Goal: Transaction & Acquisition: Purchase product/service

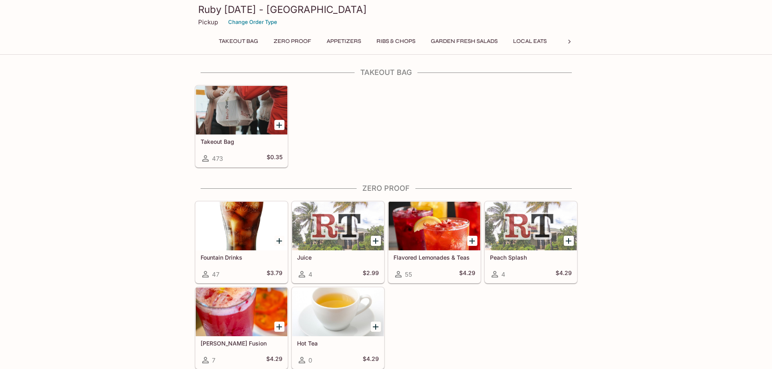
click at [282, 125] on icon "Add Takeout Bag" at bounding box center [280, 125] width 10 height 10
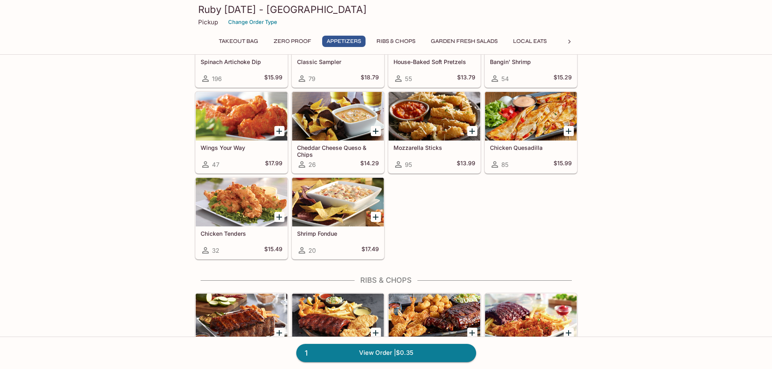
scroll to position [405, 0]
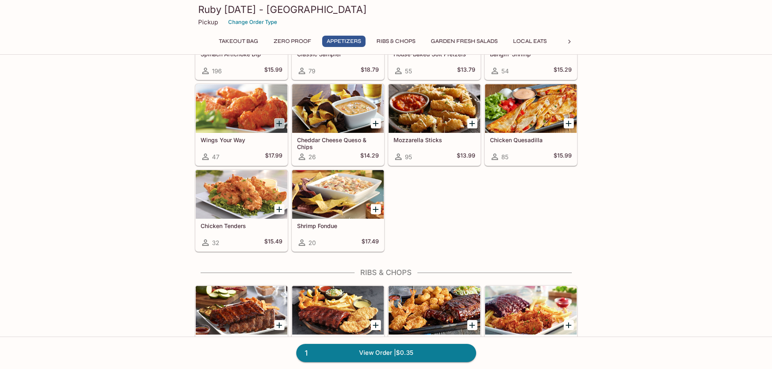
click at [275, 123] on icon "Add Wings Your Way" at bounding box center [280, 124] width 10 height 10
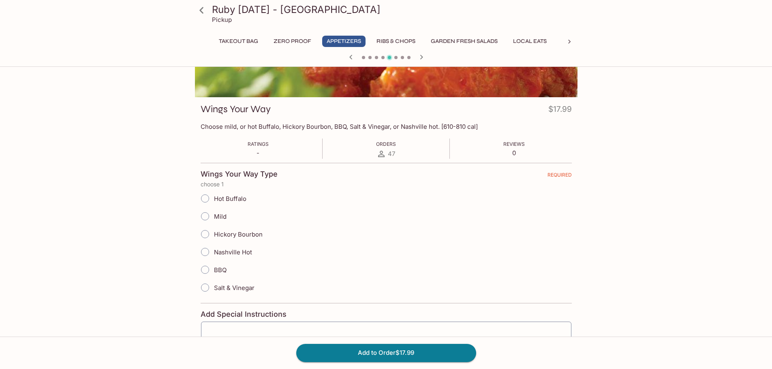
scroll to position [81, 0]
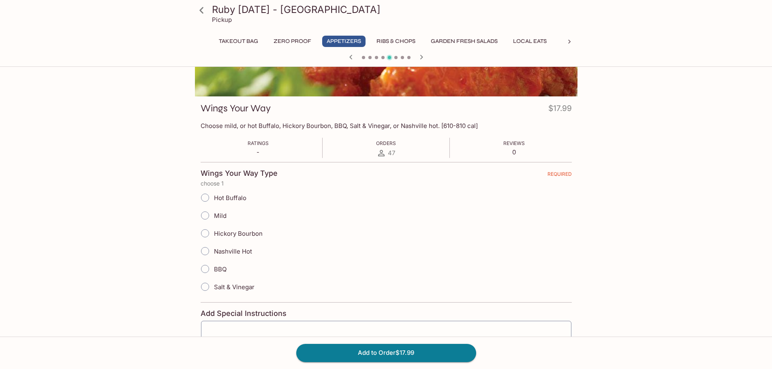
click at [218, 217] on span "Mild" at bounding box center [220, 216] width 13 height 8
click at [214, 217] on input "Mild" at bounding box center [205, 215] width 17 height 17
radio input "true"
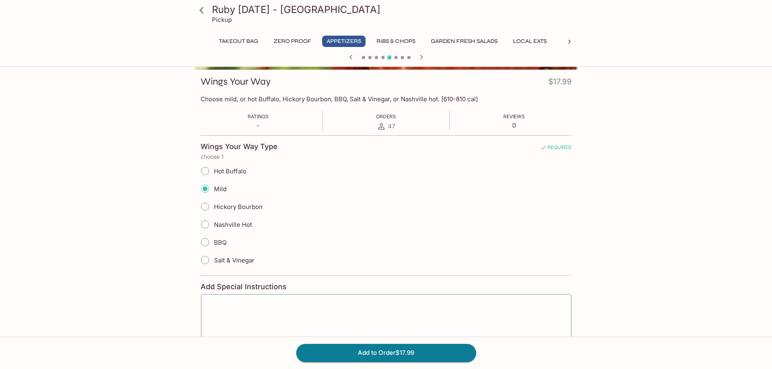
scroll to position [153, 0]
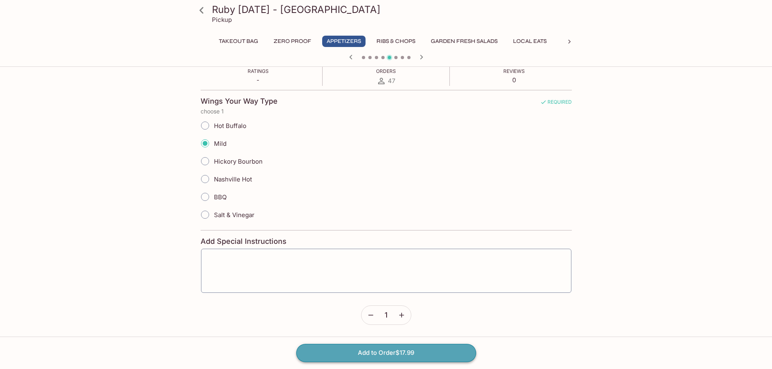
click at [433, 359] on button "Add to Order $17.99" at bounding box center [386, 353] width 180 height 18
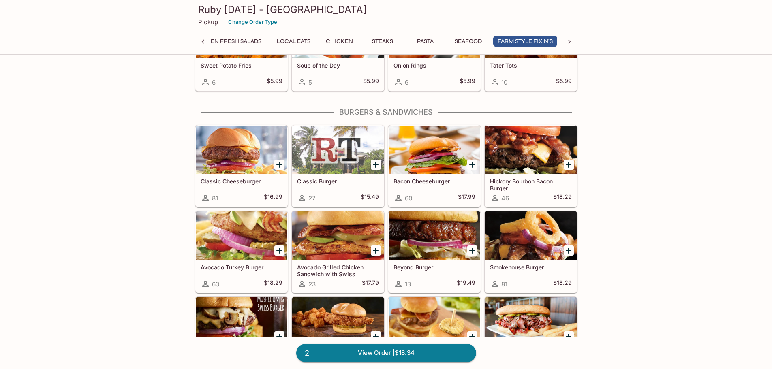
scroll to position [2271, 0]
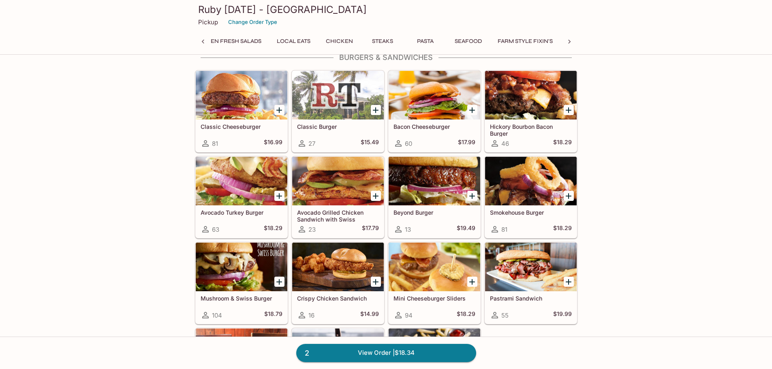
scroll to position [0, 0]
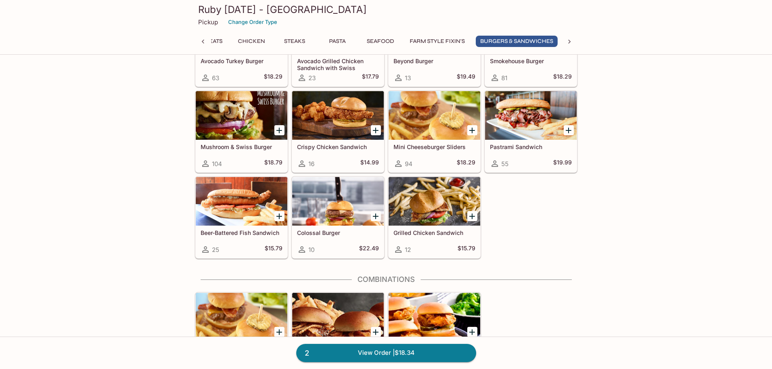
click at [240, 203] on div at bounding box center [242, 201] width 92 height 49
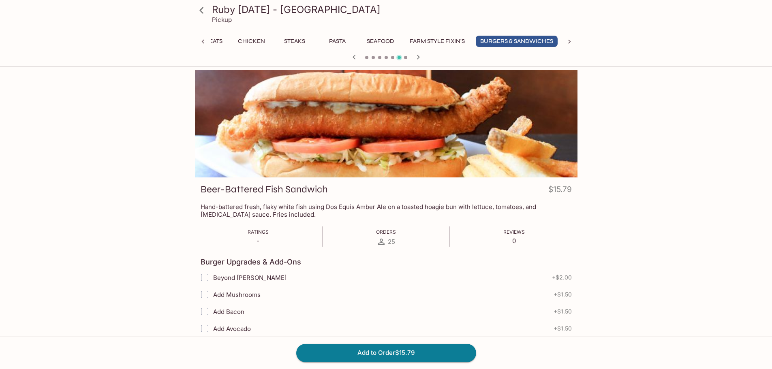
click at [213, 39] on button "Local Eats" at bounding box center [205, 41] width 43 height 11
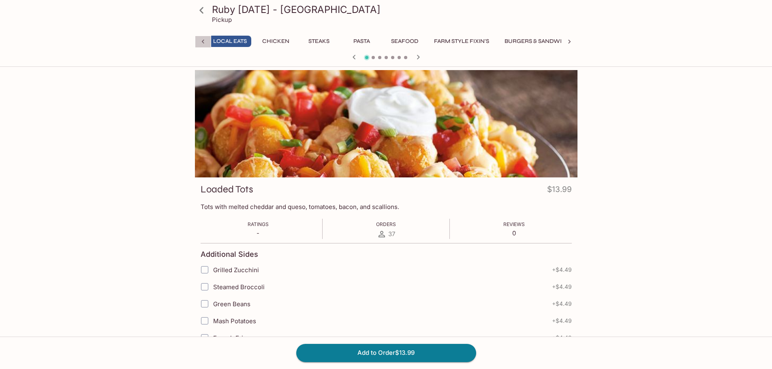
click at [202, 45] on icon at bounding box center [203, 42] width 8 height 8
click at [341, 44] on button "Appetizers" at bounding box center [343, 41] width 43 height 11
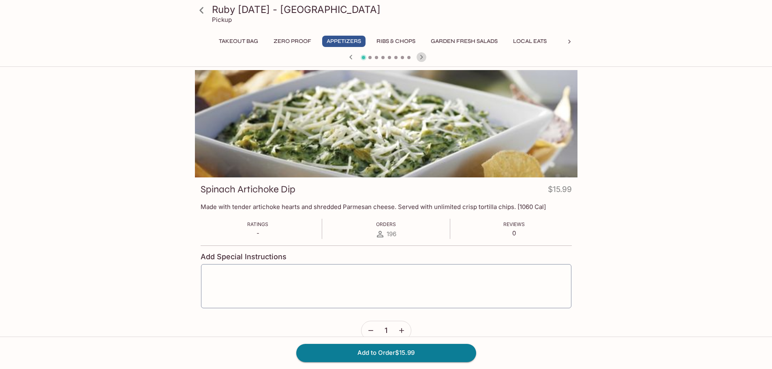
click at [425, 58] on icon "button" at bounding box center [422, 57] width 10 height 10
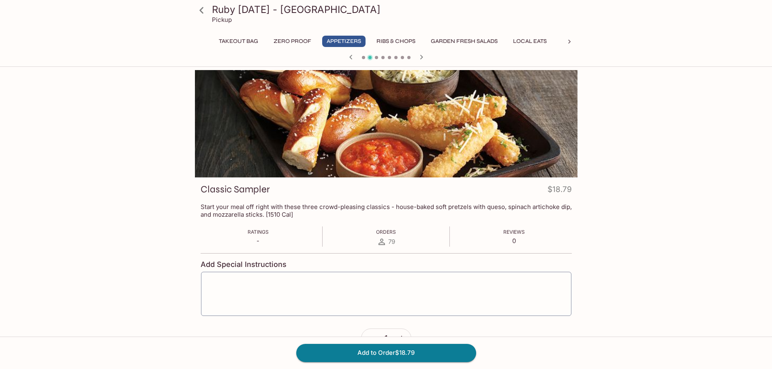
click at [425, 58] on icon "button" at bounding box center [422, 57] width 10 height 10
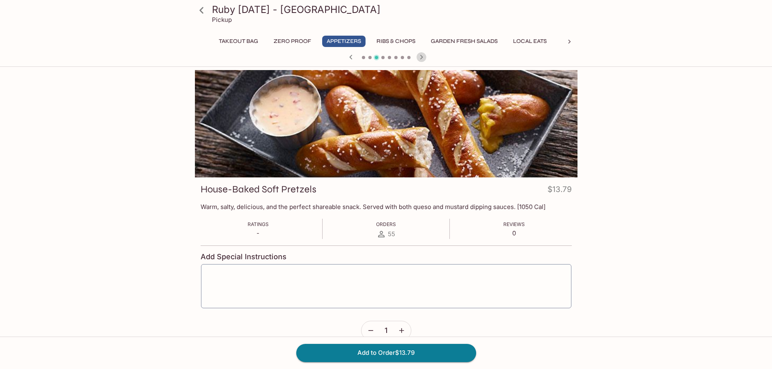
click at [425, 58] on icon "button" at bounding box center [422, 57] width 10 height 10
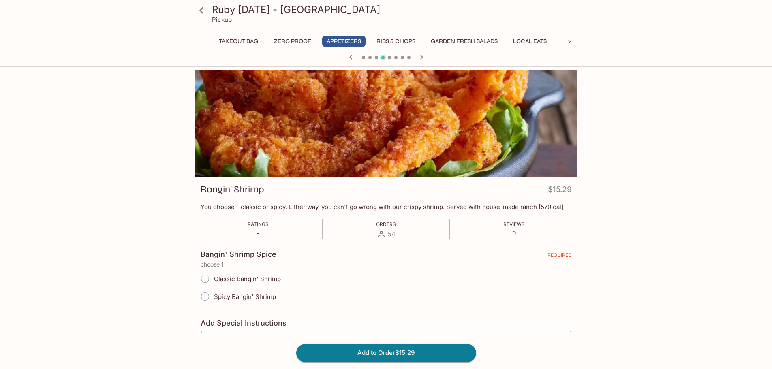
click at [425, 58] on icon "button" at bounding box center [422, 57] width 10 height 10
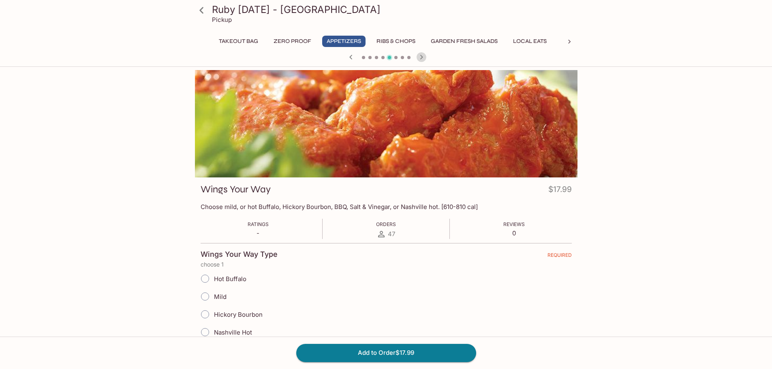
click at [425, 58] on icon "button" at bounding box center [422, 57] width 10 height 10
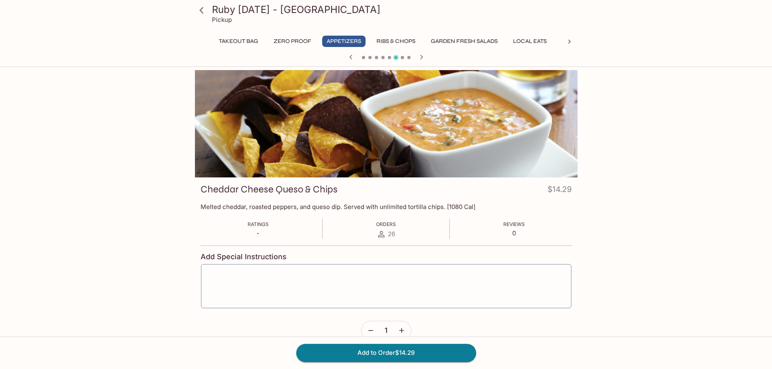
click at [425, 58] on icon "button" at bounding box center [422, 57] width 10 height 10
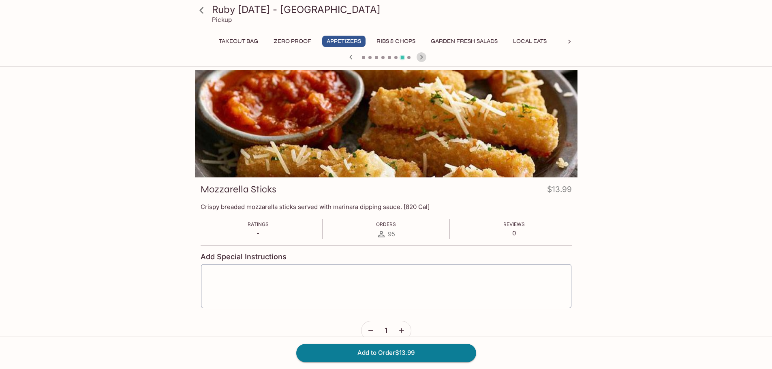
click at [425, 58] on icon "button" at bounding box center [422, 57] width 10 height 10
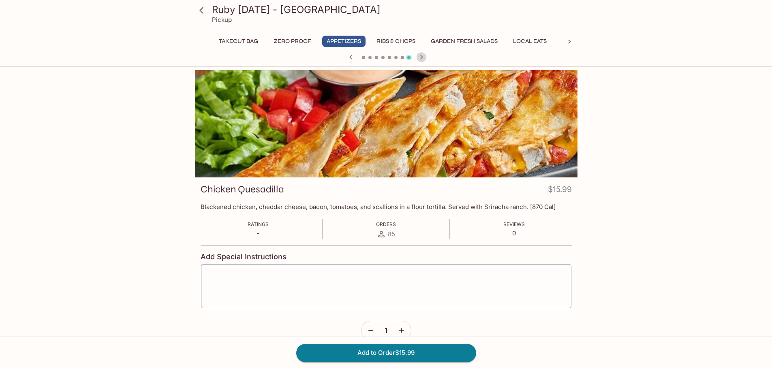
click at [425, 58] on icon "button" at bounding box center [422, 57] width 10 height 10
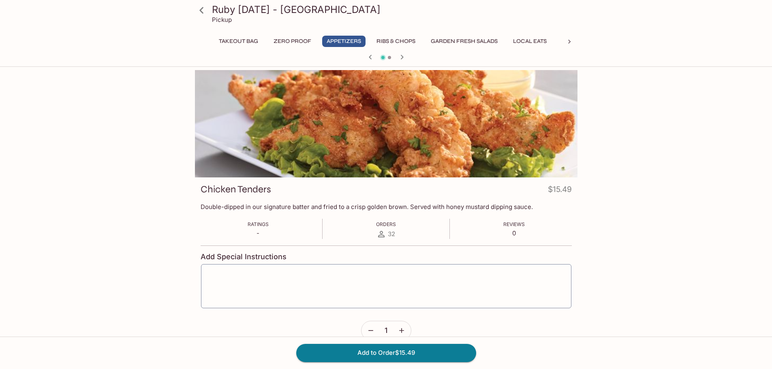
click at [425, 58] on div at bounding box center [386, 58] width 389 height 12
click at [569, 43] on icon at bounding box center [569, 42] width 2 height 4
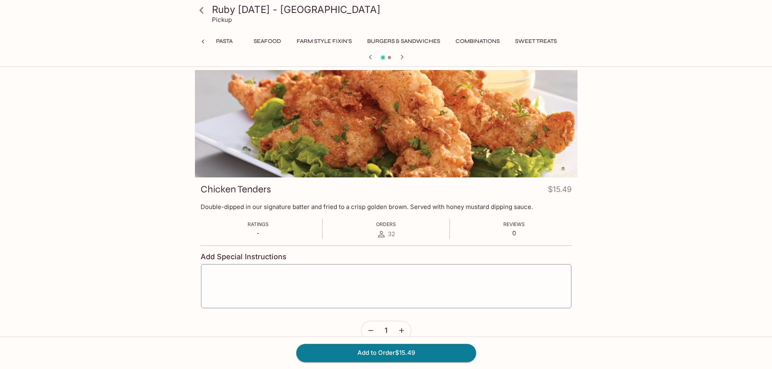
click at [207, 13] on icon at bounding box center [202, 10] width 14 height 14
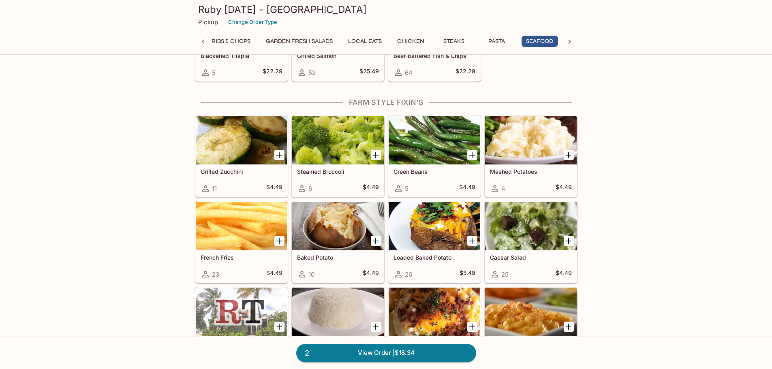
scroll to position [1906, 0]
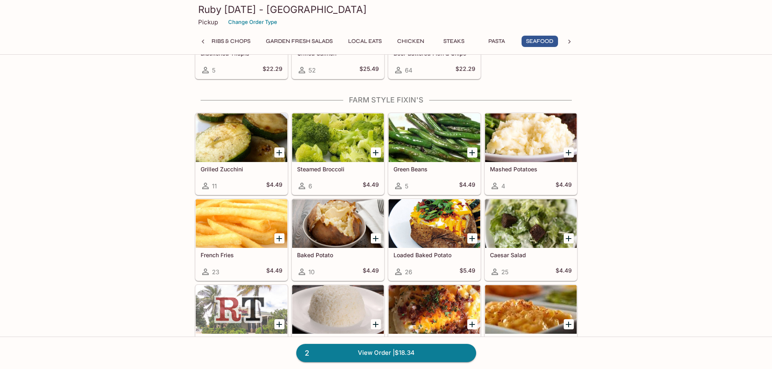
click at [256, 229] on div at bounding box center [242, 223] width 92 height 49
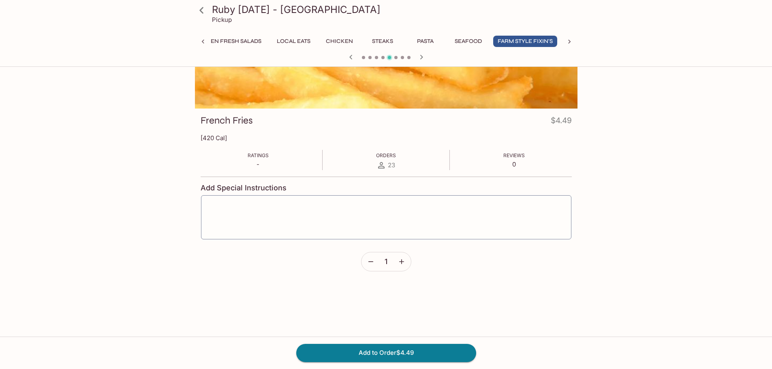
scroll to position [70, 0]
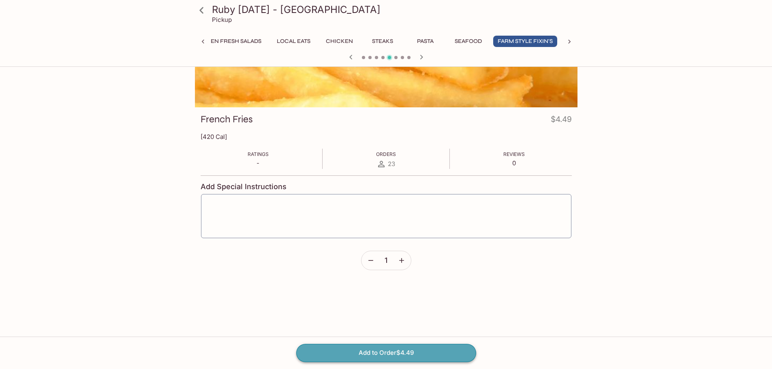
click at [362, 350] on button "Add to Order $4.49" at bounding box center [386, 353] width 180 height 18
